Goal: Information Seeking & Learning: Learn about a topic

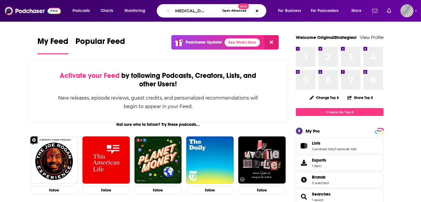
scroll to position [0, 14]
type input "the [MEDICAL_DATA] next door"
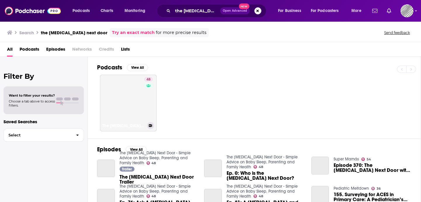
click at [113, 99] on link "48 The [MEDICAL_DATA] Next Door - Simple Advice on Baby Sleep, Parenting and Fa…" at bounding box center [128, 103] width 57 height 57
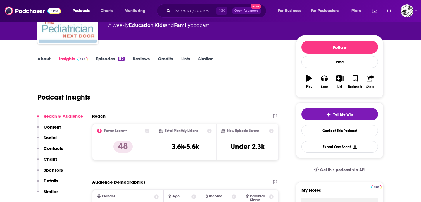
scroll to position [58, 0]
